Goal: Information Seeking & Learning: Learn about a topic

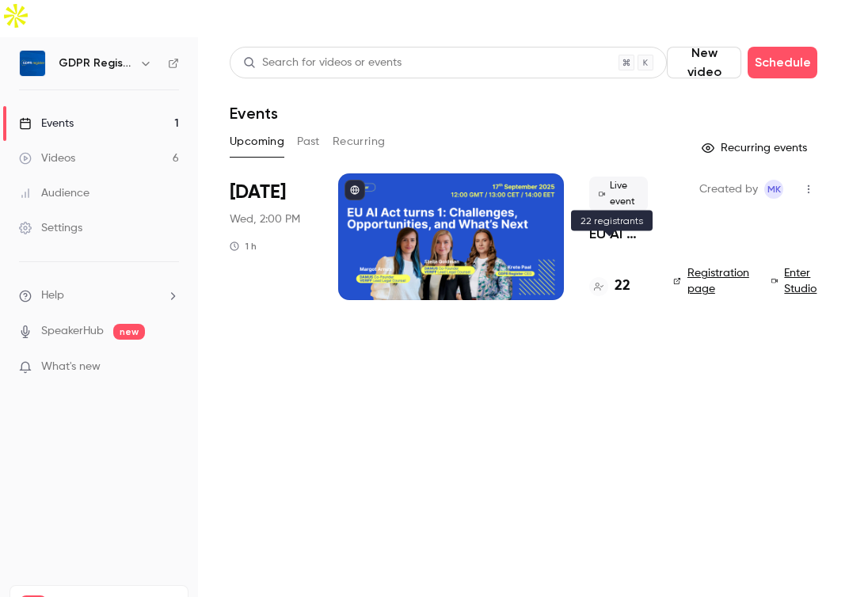
click at [603, 282] on icon at bounding box center [599, 287] width 10 height 10
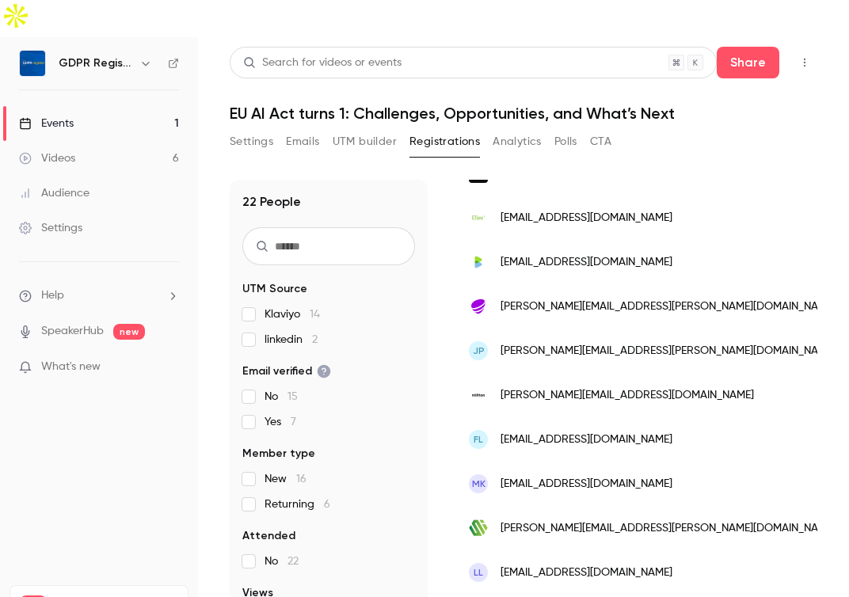
scroll to position [704, 0]
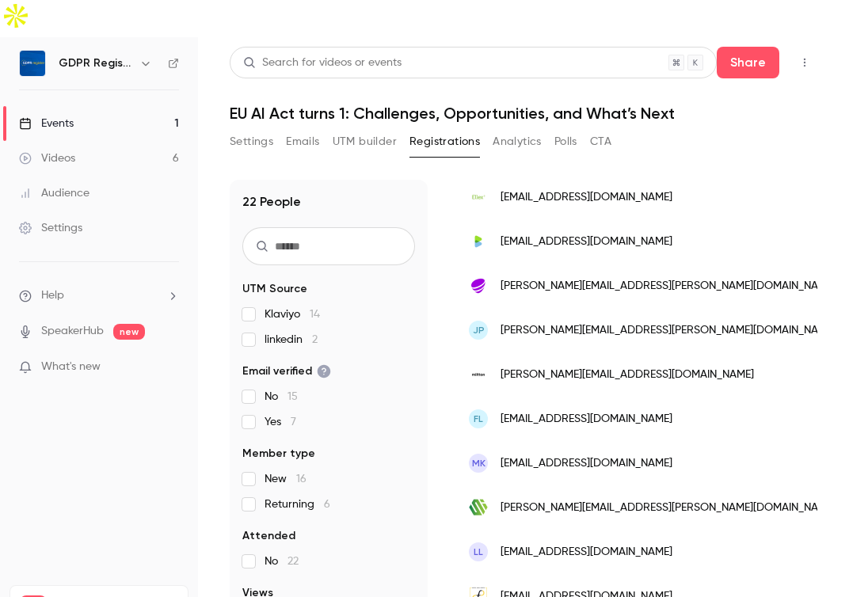
click at [96, 359] on span "What's new" at bounding box center [70, 367] width 59 height 17
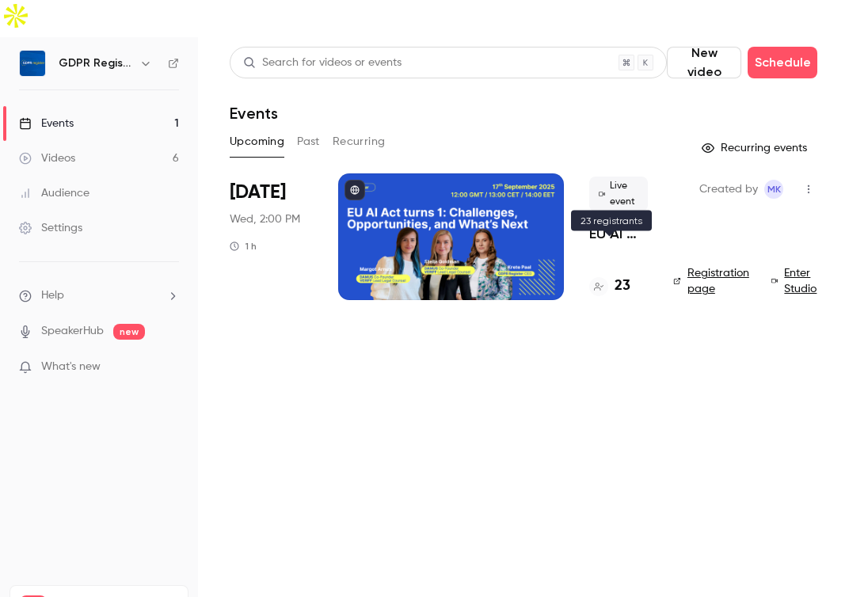
click at [607, 277] on div at bounding box center [599, 286] width 19 height 19
